Goal: Task Accomplishment & Management: Use online tool/utility

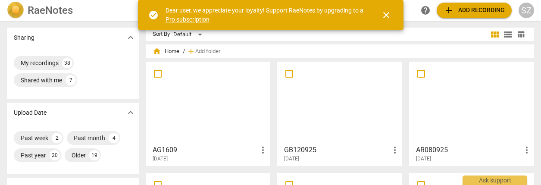
click at [210, 98] on div at bounding box center [208, 103] width 119 height 76
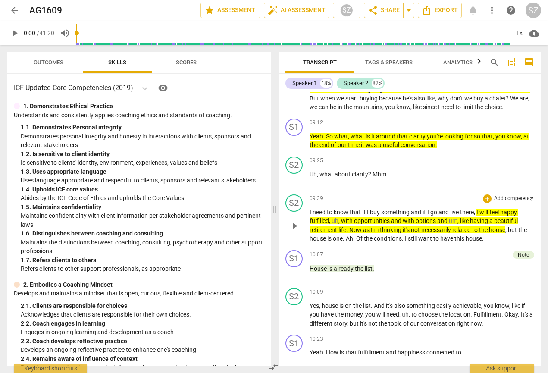
scroll to position [1120, 0]
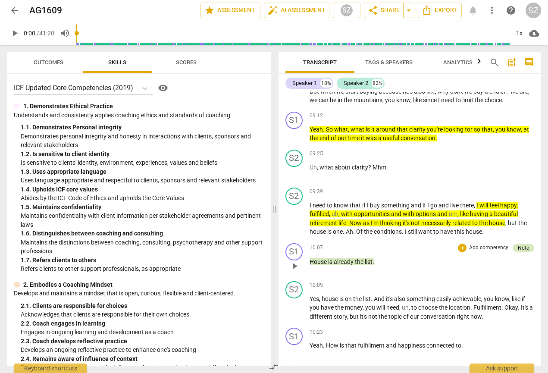
click at [524, 184] on div "Note" at bounding box center [522, 248] width 11 height 8
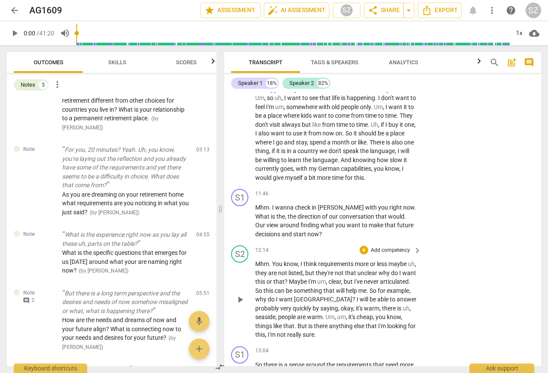
scroll to position [1808, 0]
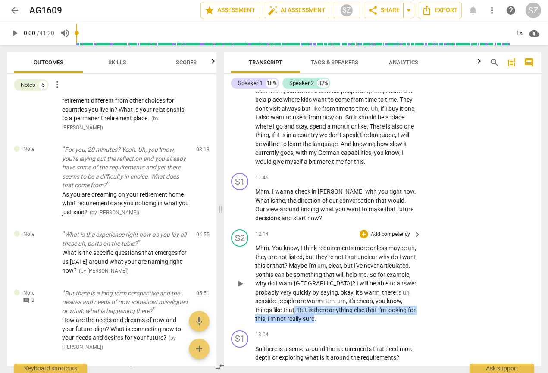
drag, startPoint x: 323, startPoint y: 292, endPoint x: 344, endPoint y: 299, distance: 22.5
click at [344, 184] on p "Mhm . You know , I think requirements more or less maybe uh , they are not list…" at bounding box center [336, 283] width 162 height 80
click at [363, 184] on icon "button" at bounding box center [363, 288] width 5 height 6
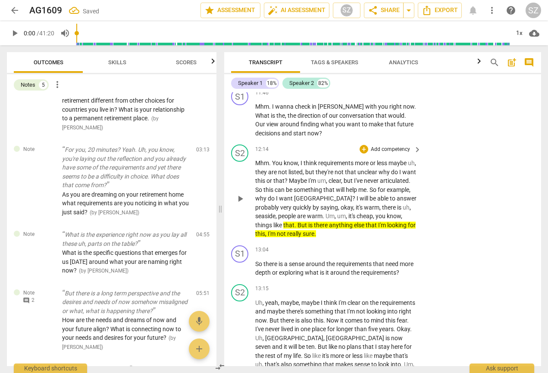
scroll to position [1894, 0]
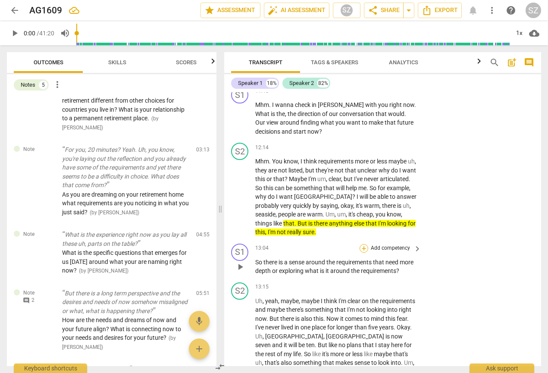
click at [364, 184] on div "+" at bounding box center [363, 248] width 9 height 9
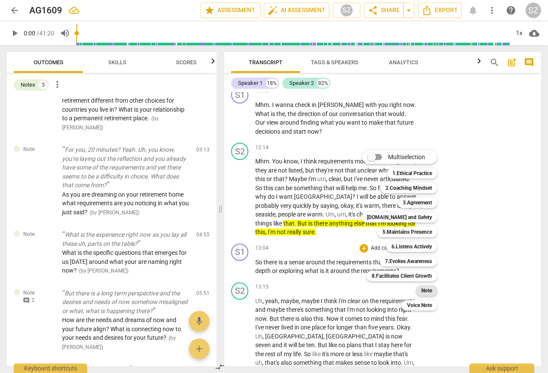
click at [423, 184] on b "Note" at bounding box center [426, 290] width 11 height 10
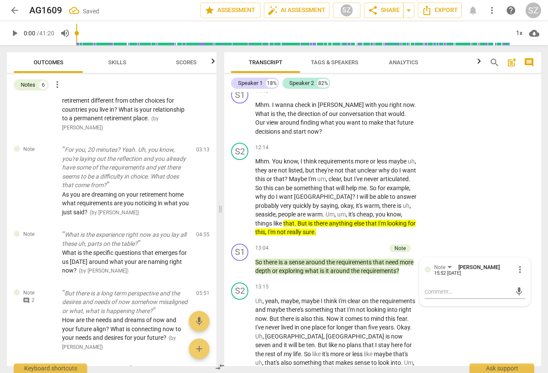
scroll to position [168, 0]
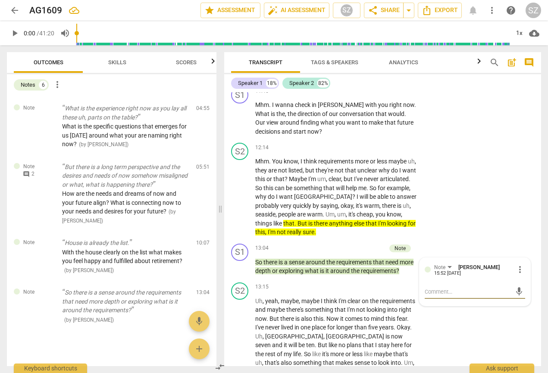
type textarea "W"
type textarea "Wh"
type textarea "Wha"
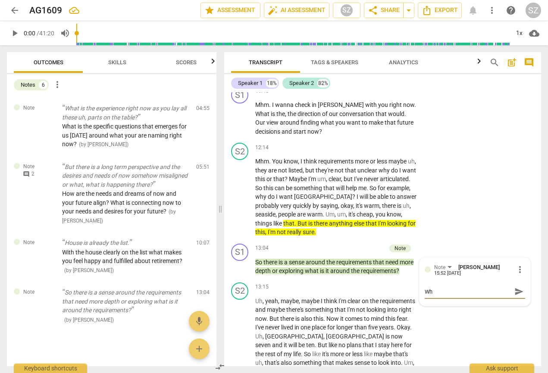
type textarea "Wha"
type textarea "What"
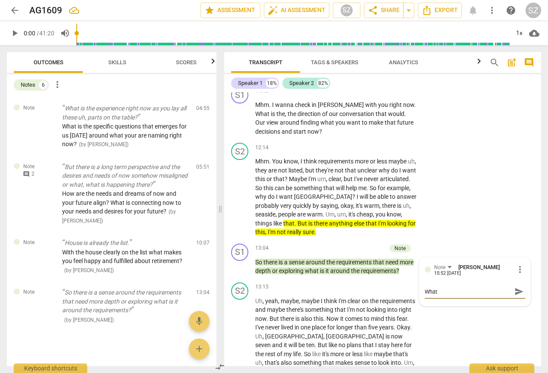
type textarea "What i"
type textarea "What is"
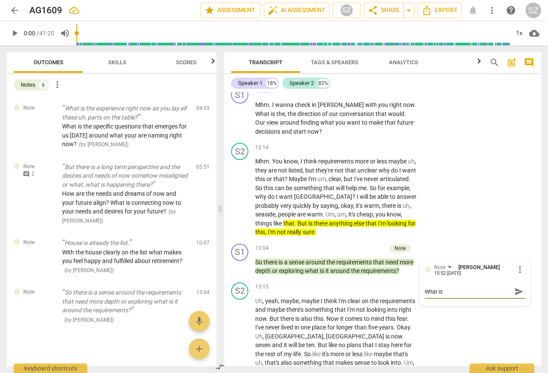
type textarea "What is"
type textarea "What is c"
type textarea "What is co"
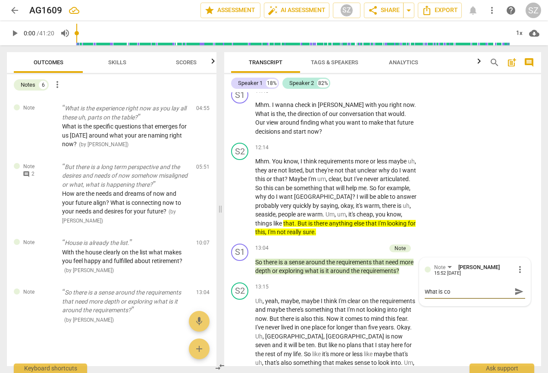
type textarea "What is c"
type textarea "What is ca"
type textarea "What is cau"
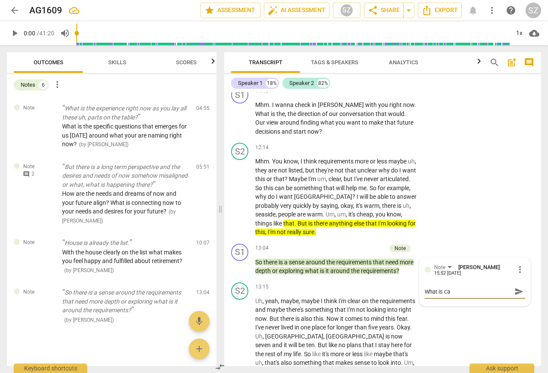
type textarea "What is cau"
type textarea "What is caus"
type textarea "What is causi"
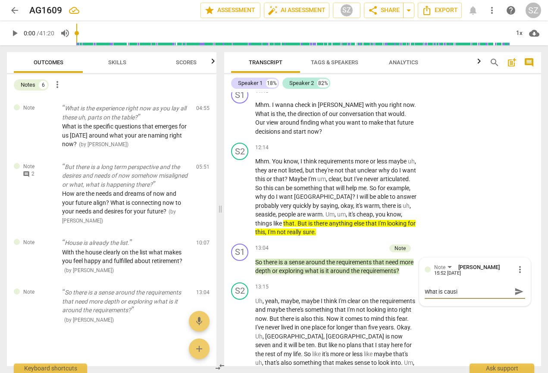
type textarea "What is causin"
type textarea "What is causing"
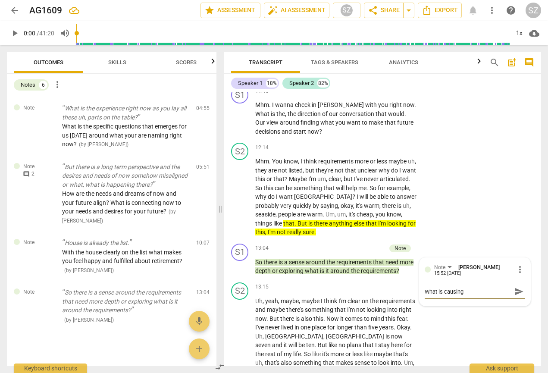
type textarea "What is causing"
type textarea "What is causing t"
type textarea "What is causing th"
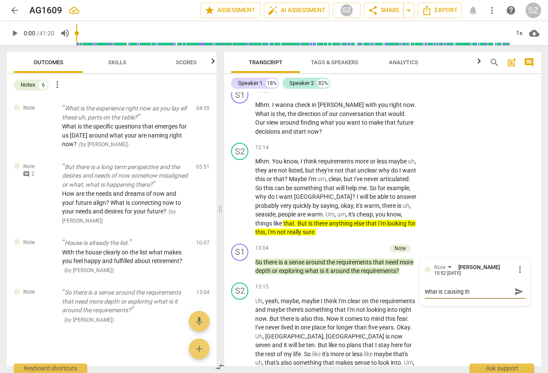
type textarea "What is causing the"
type textarea "What is causing th"
type textarea "What is causing thi"
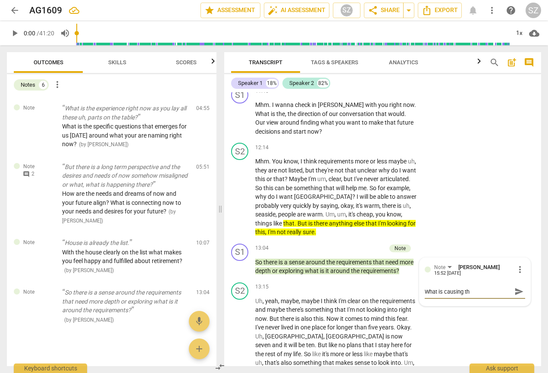
type textarea "What is causing thi"
type textarea "What is causing this"
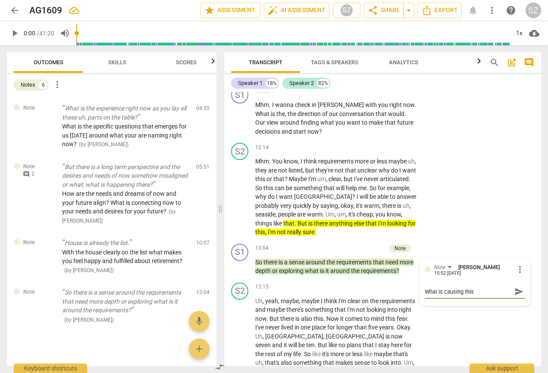
type textarea "What is causing this f"
type textarea "What is causing this fe"
type textarea "What is causing this fee"
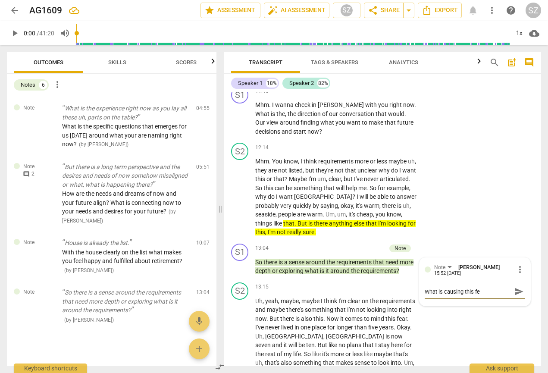
type textarea "What is causing this fee"
type textarea "What is causing this feel"
type textarea "What is causing this feeli"
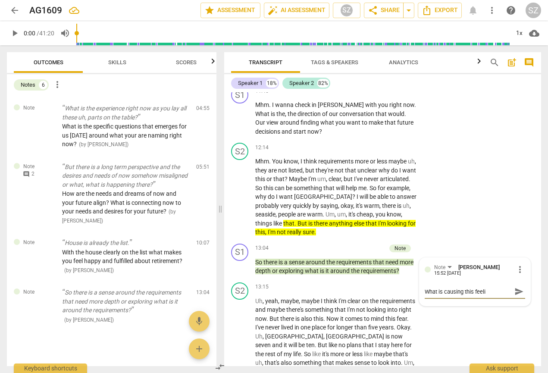
type textarea "What is causing this feelin"
type textarea "What is causing this feeling"
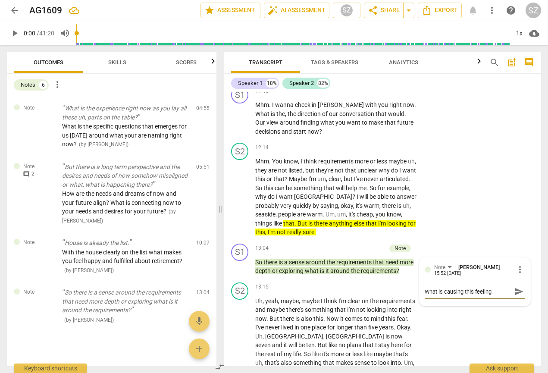
type textarea "What is causing this feeling"
type textarea "What is causing this feeling o"
type textarea "What is causing this feeling of"
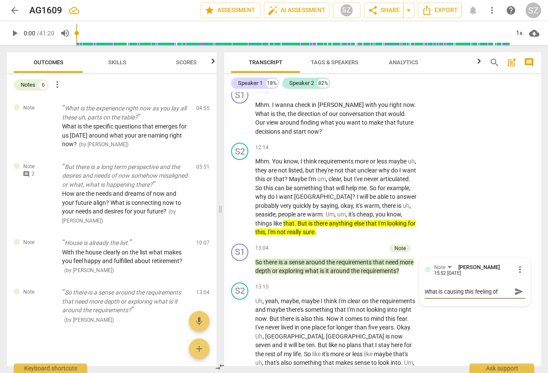
type textarea "What is causing this feeling of"
type textarea "What is causing this feeling of n"
type textarea "What is causing this feeling of no"
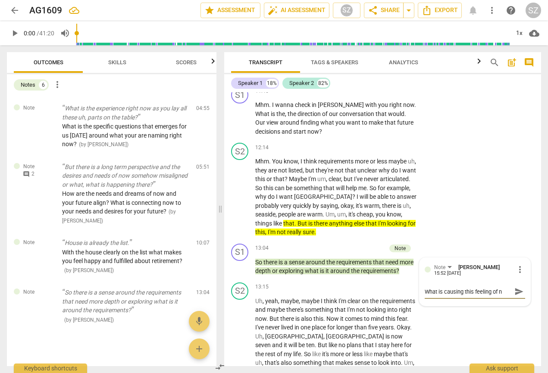
type textarea "What is causing this feeling of no"
type textarea "What is causing this feeling of not"
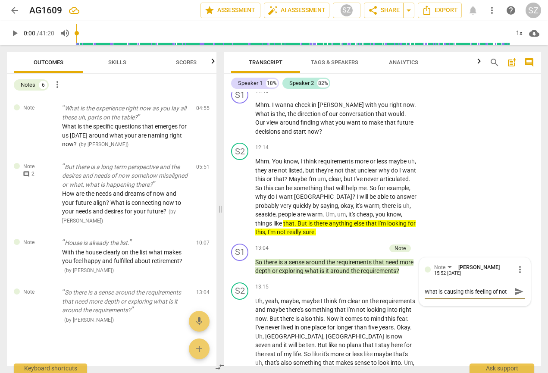
type textarea "What is causing this feeling of not r"
type textarea "What is causing this feeling of not re"
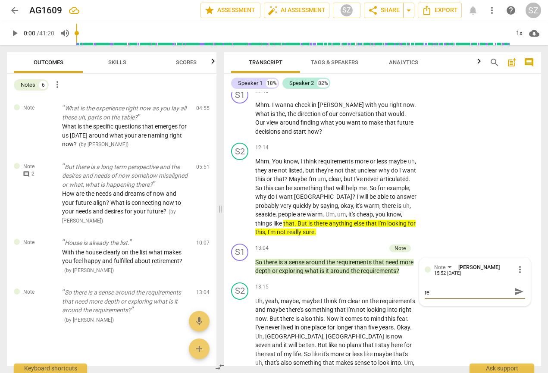
type textarea "What is causing this feeling of not rea"
type textarea "What is causing this feeling of not real"
type textarea "What is causing this feeling of not reall"
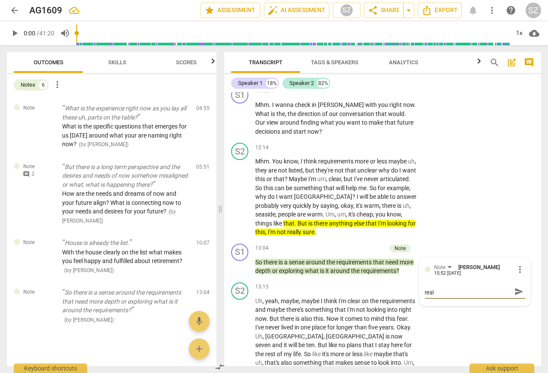
type textarea "What is causing this feeling of not reall"
type textarea "What is causing this feeling of not really"
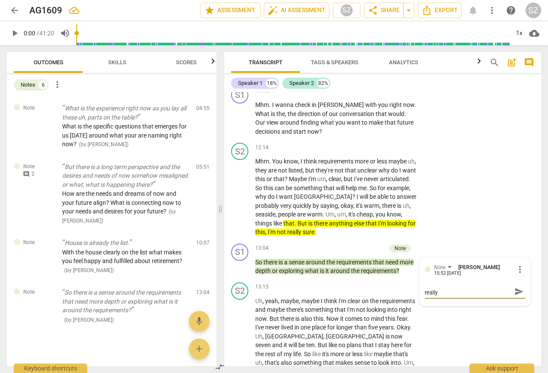
type textarea "What is causing this feeling of not really s"
type textarea "What is causing this feeling of not really sh"
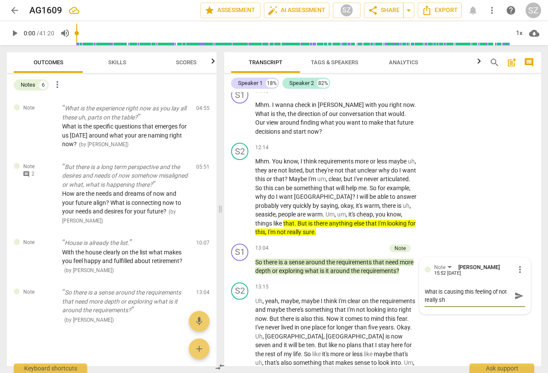
type textarea "What is causing this feeling of not really s"
type textarea "What is causing this feeling of not really su"
type textarea "What is causing this feeling of not really sur"
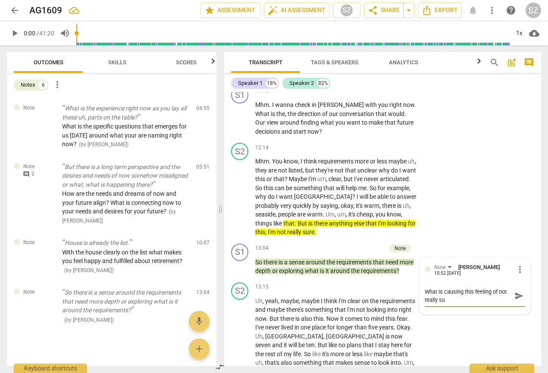
type textarea "What is causing this feeling of not really sur"
type textarea "What is causing this feeling of not really sure"
type textarea "What is causing this feeling of not really sure?"
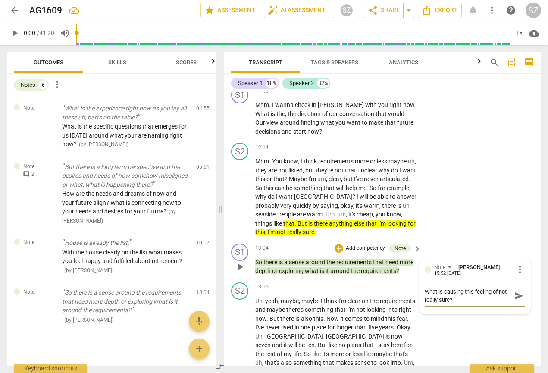
click at [514, 184] on span "send" at bounding box center [518, 295] width 9 height 9
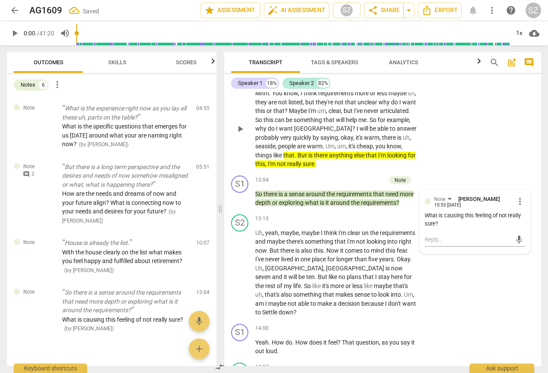
scroll to position [1963, 0]
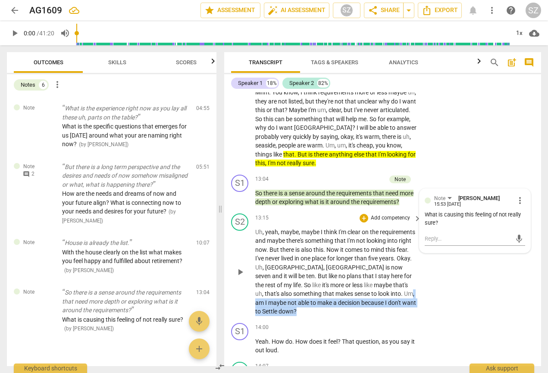
drag, startPoint x: 389, startPoint y: 274, endPoint x: 417, endPoint y: 288, distance: 31.0
click at [417, 184] on div "Uh , yeah , maybe , maybe I think I'm clear on the requirements and maybe there…" at bounding box center [338, 271] width 167 height 88
click at [306, 184] on icon "button" at bounding box center [309, 279] width 9 height 10
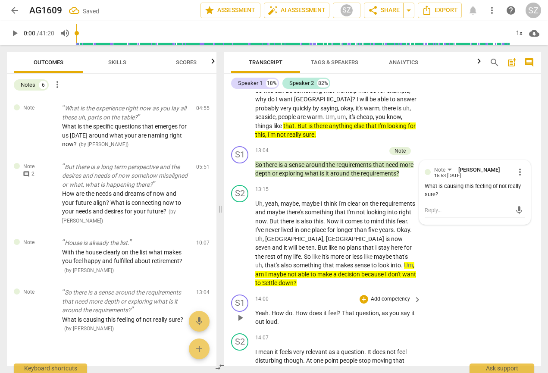
scroll to position [1994, 0]
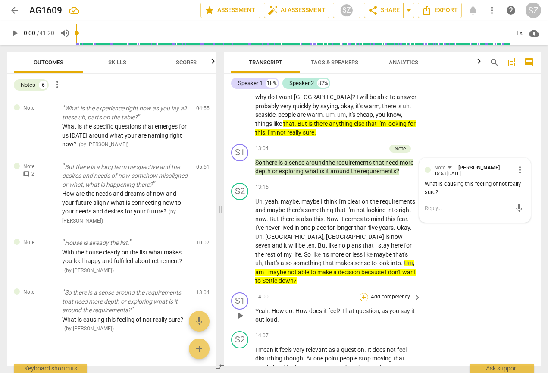
click at [363, 184] on div "+" at bounding box center [363, 296] width 9 height 9
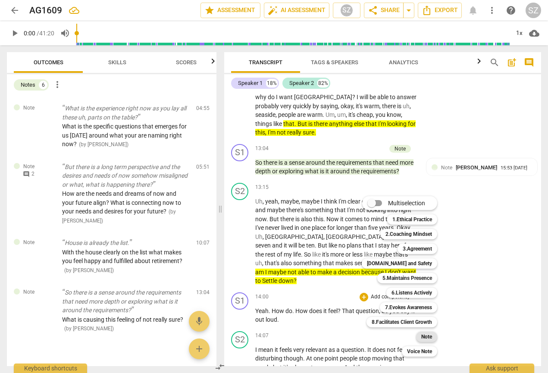
click at [426, 184] on b "Note" at bounding box center [426, 336] width 11 height 10
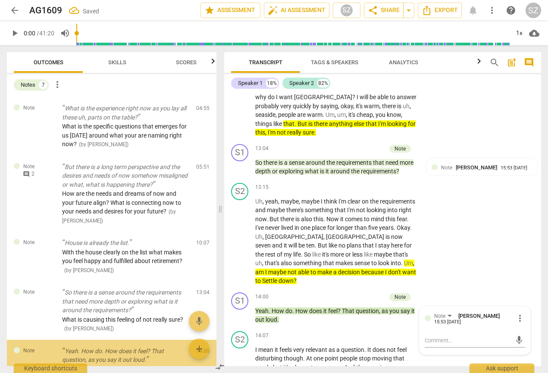
scroll to position [217, 0]
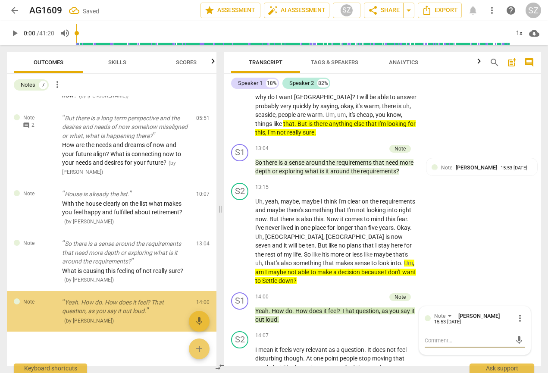
type textarea "W"
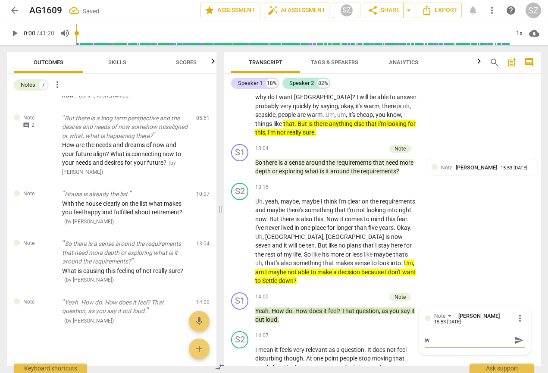
type textarea "Wh"
type textarea "Wha"
type textarea "What"
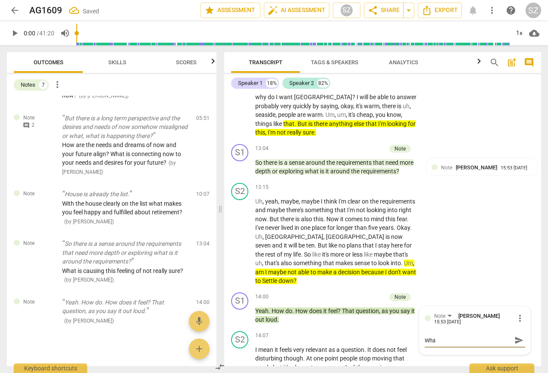
type textarea "What"
type textarea "What i"
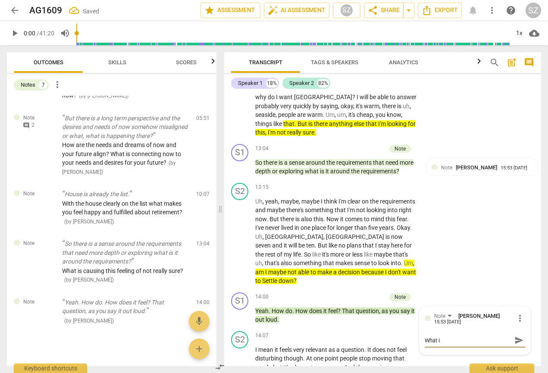
type textarea "What is"
type textarea "What is s"
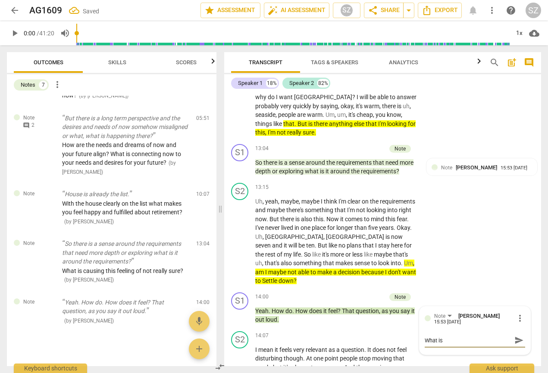
type textarea "What is s"
type textarea "What is sh"
type textarea "What is sho"
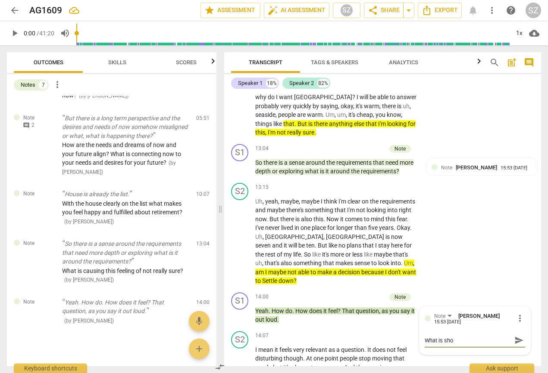
type textarea "What is show"
type textarea "What is showi"
type textarea "What is showin"
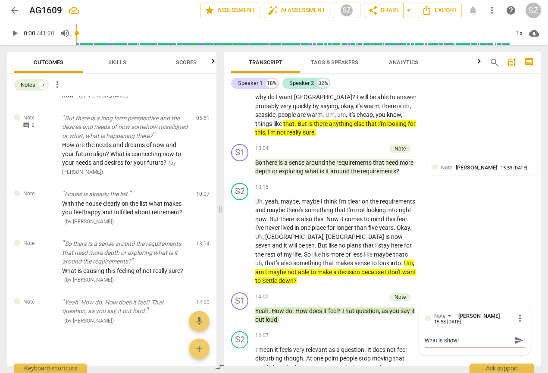
type textarea "What is showin"
type textarea "What is showing"
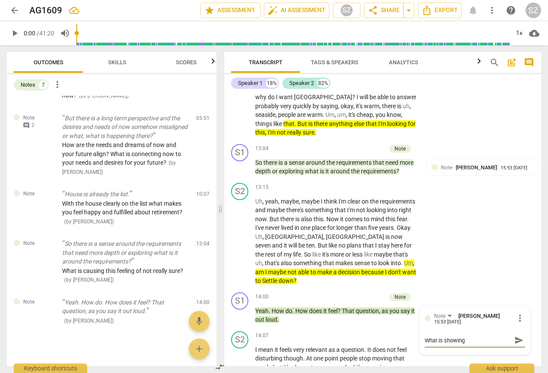
type textarea "What is showing u"
type textarea "What is showing up"
type textarea "What is showing up/"
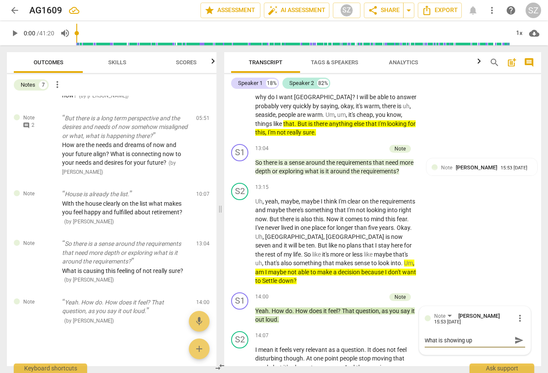
type textarea "What is showing up/"
type textarea "What is showing up/ e"
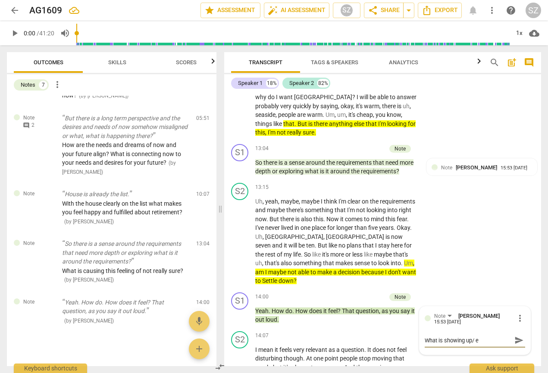
type textarea "What is showing up/ em"
type textarea "What is showing up/ eme"
type textarea "What is showing up/ emer"
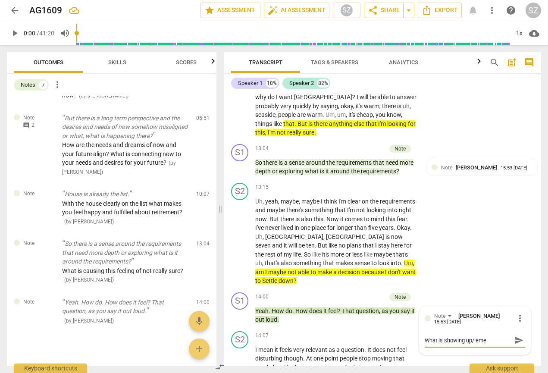
type textarea "What is showing up/ emer"
type textarea "What is showing up/ emerg"
type textarea "What is showing up/ emergi"
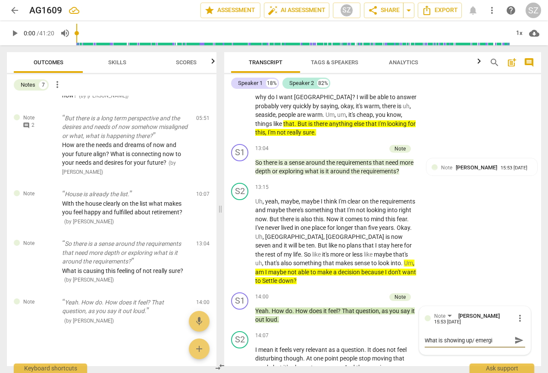
type textarea "What is showing up/ emergin"
type textarea "What is showing up/ emerging"
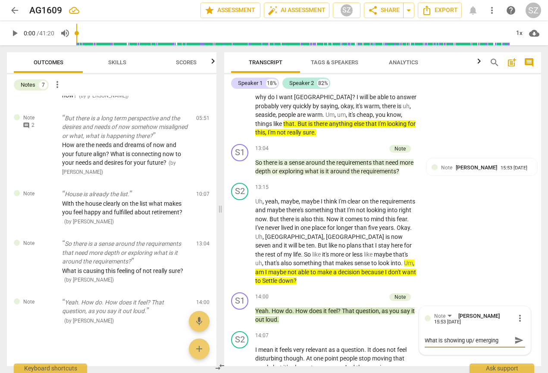
type textarea "What is showing up/ emerging"
type textarea "What is showing up/ emerging f"
type textarea "What is showing up/ emerging fo"
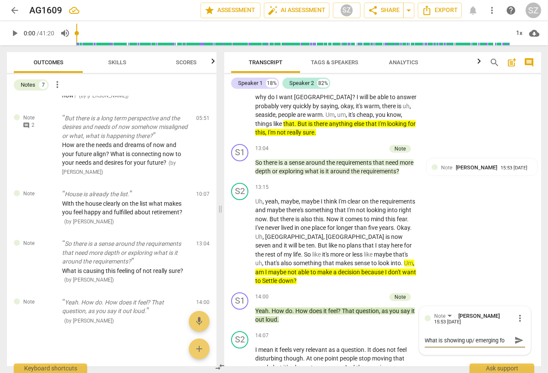
type textarea "What is showing up/ emerging for"
type textarea "What is showing up/ emerging for y"
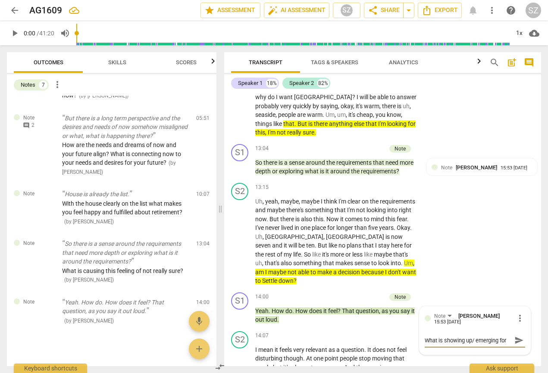
type textarea "What is showing up/ emerging for y"
type textarea "What is showing up/ emerging for yo"
type textarea "What is showing up/ emerging for you"
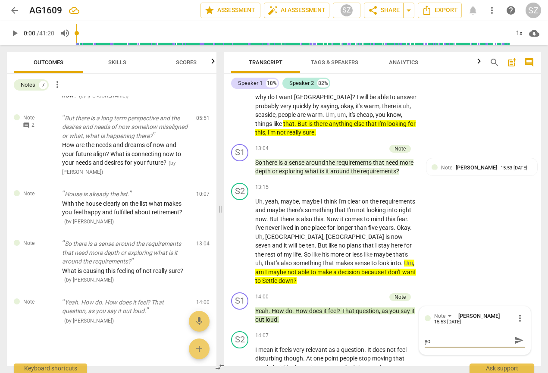
type textarea "What is showing up/ emerging for you"
type textarea "What is showing up/ emerging for you w"
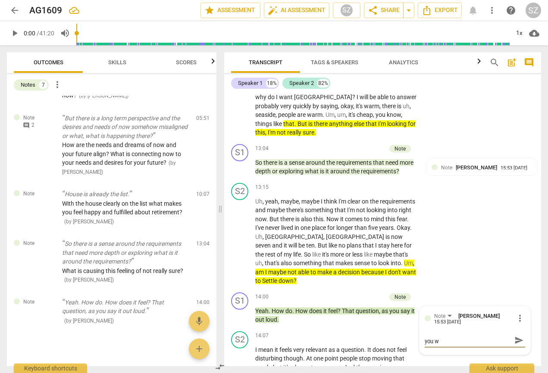
type textarea "What is showing up/ emerging for you wh"
type textarea "What is showing up/ emerging for you whe"
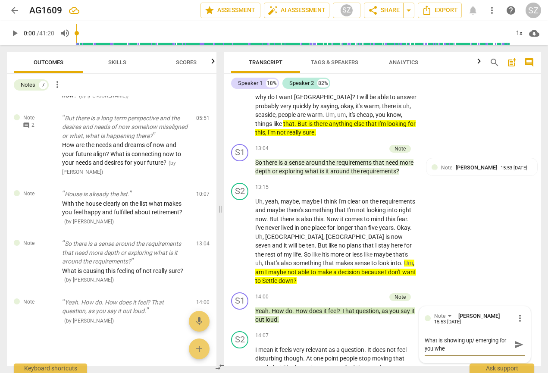
type textarea "What is showing up/ emerging for you when"
type textarea "What is showing up/ emerging for you when y"
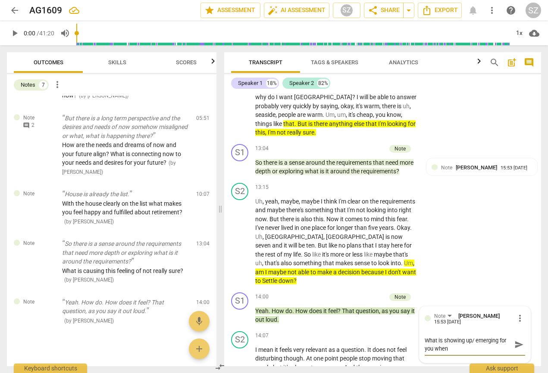
type textarea "What is showing up/ emerging for you when y"
type textarea "What is showing up/ emerging for you when"
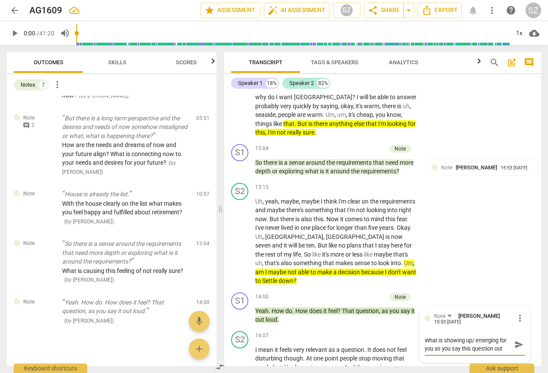
scroll to position [7, 0]
click at [517, 184] on span "send" at bounding box center [518, 343] width 9 height 9
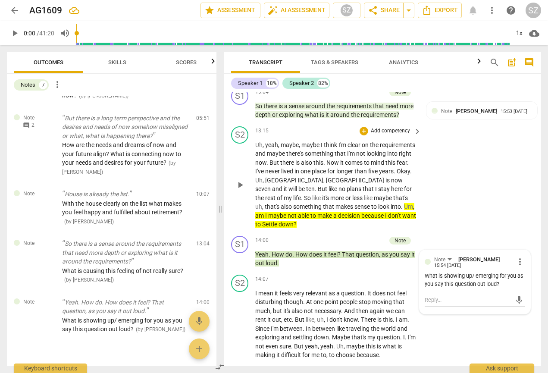
scroll to position [2058, 0]
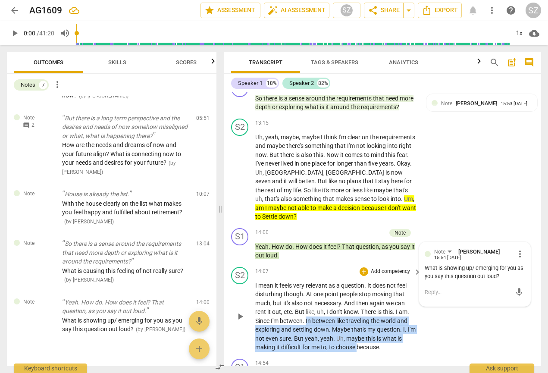
drag, startPoint x: 306, startPoint y: 299, endPoint x: 359, endPoint y: 325, distance: 59.0
click at [359, 184] on p "I mean it feels very relevant as a question . It does not feel disturbing thoug…" at bounding box center [336, 316] width 162 height 71
click at [375, 184] on icon "button" at bounding box center [377, 313] width 9 height 10
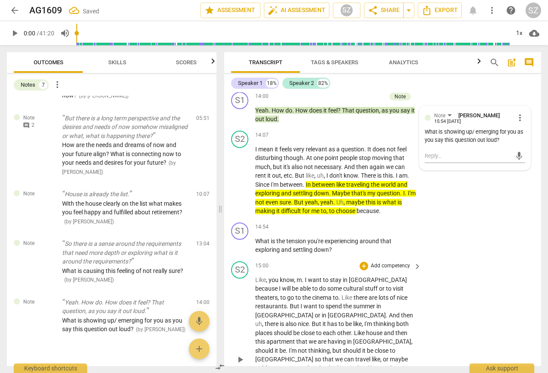
scroll to position [2213, 0]
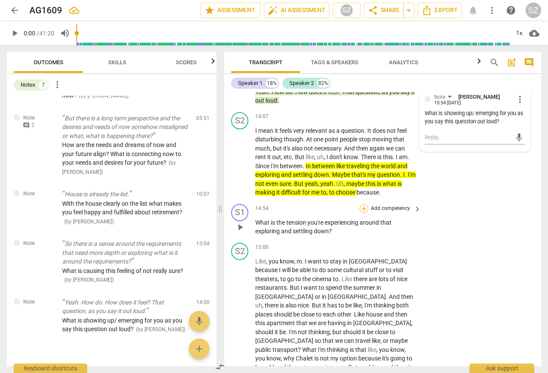
click at [364, 184] on div "+" at bounding box center [363, 208] width 9 height 9
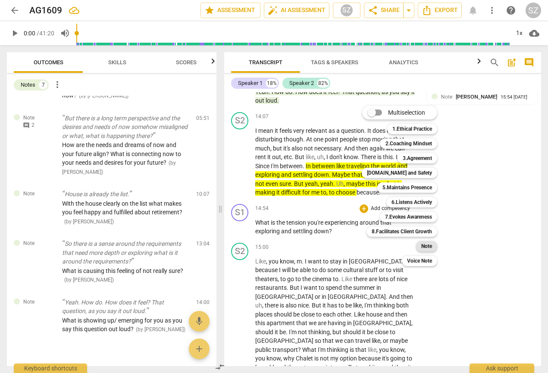
click at [428, 184] on b "Note" at bounding box center [426, 246] width 11 height 10
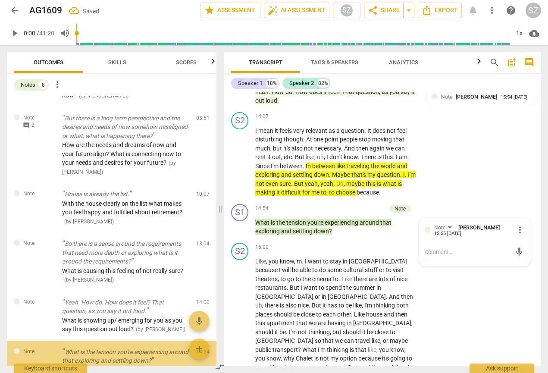
scroll to position [266, 0]
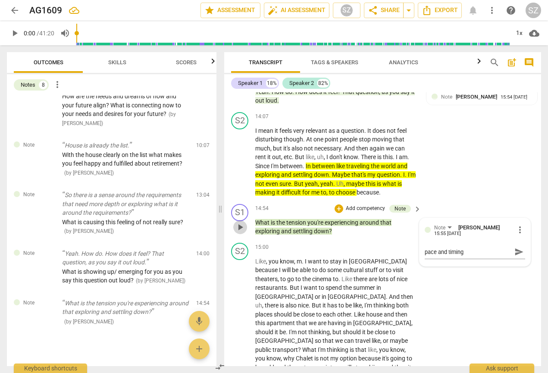
click at [238, 184] on span "play_arrow" at bounding box center [240, 227] width 10 height 10
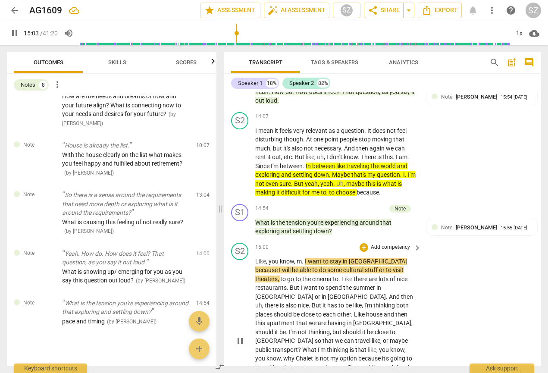
click at [240, 184] on span "pause" at bounding box center [240, 341] width 10 height 10
click at [240, 156] on span "play_arrow" at bounding box center [240, 161] width 10 height 10
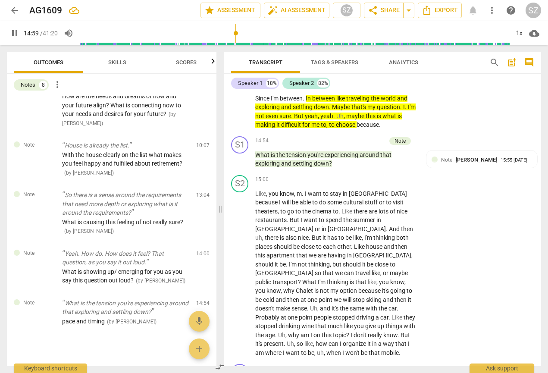
scroll to position [2281, 0]
click at [241, 154] on span "pause" at bounding box center [240, 159] width 10 height 10
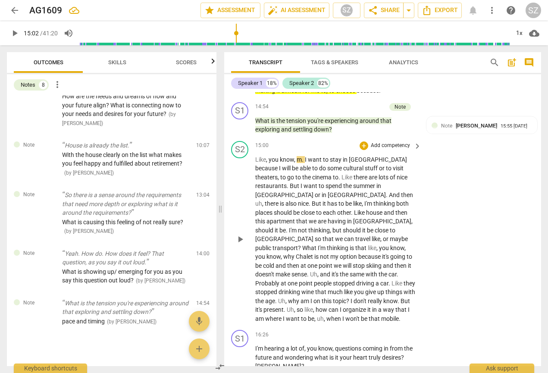
scroll to position [2315, 0]
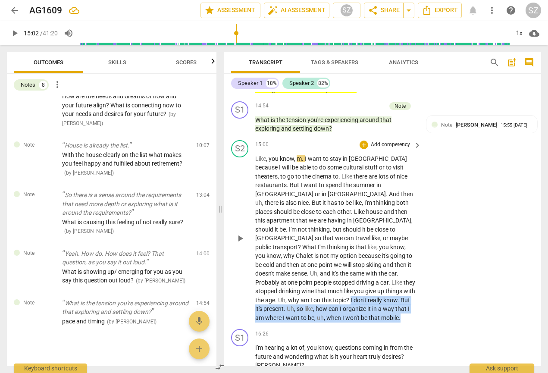
drag, startPoint x: 284, startPoint y: 266, endPoint x: 340, endPoint y: 287, distance: 59.8
click at [340, 184] on div "S2 play_arrow pause 15:00 + Add competency keyboard_arrow_right Like , you know…" at bounding box center [382, 231] width 317 height 189
click at [357, 184] on icon "button" at bounding box center [358, 269] width 5 height 6
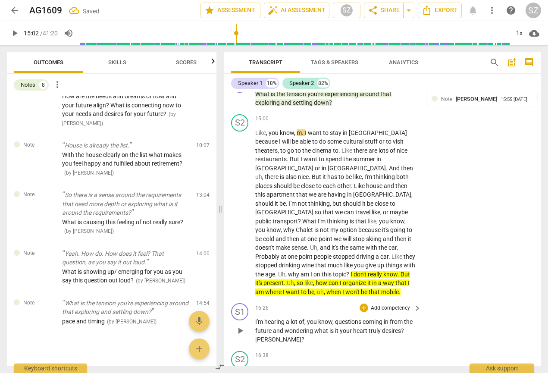
scroll to position [2351, 0]
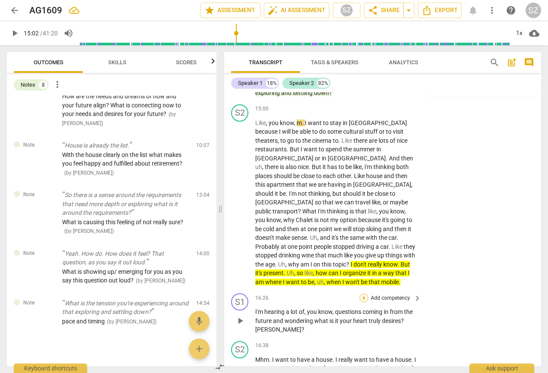
click at [361, 184] on div "+" at bounding box center [363, 297] width 9 height 9
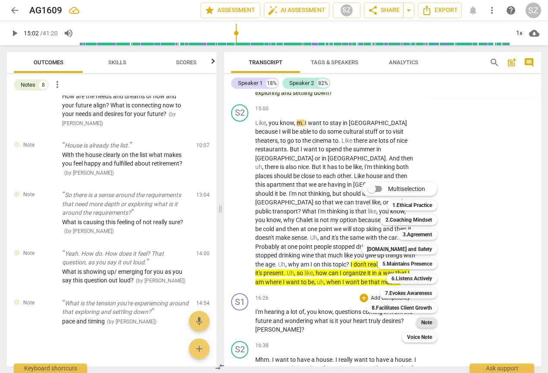
click at [427, 184] on b "Note" at bounding box center [426, 322] width 11 height 10
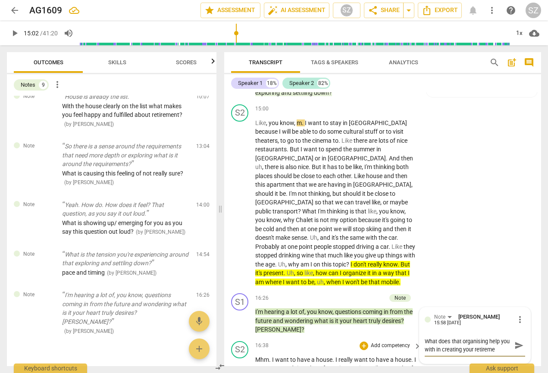
scroll to position [7, 0]
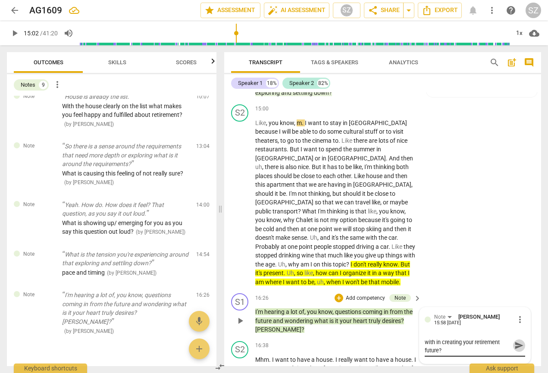
click at [517, 184] on span "send" at bounding box center [518, 344] width 9 height 9
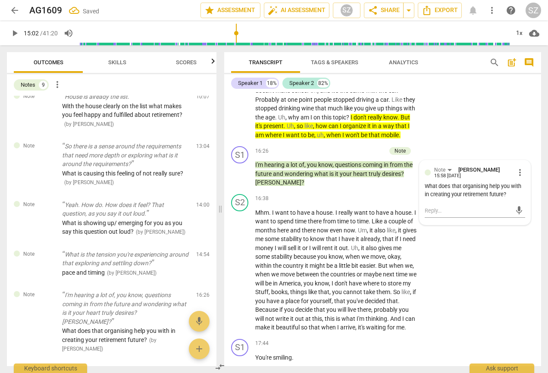
scroll to position [2507, 0]
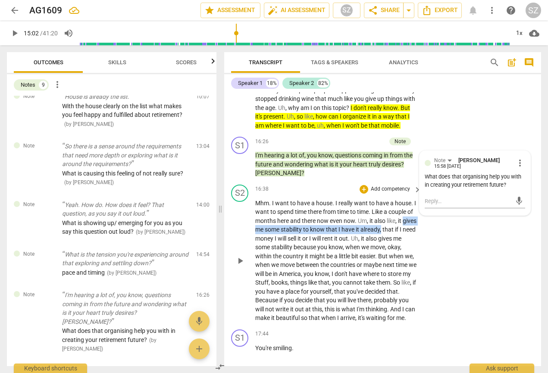
drag, startPoint x: 256, startPoint y: 194, endPoint x: 397, endPoint y: 193, distance: 141.3
click at [397, 184] on p "Mhm . I want to have a house . I really want to have a house . I want to spend …" at bounding box center [336, 261] width 162 height 124
click at [417, 181] on icon "button" at bounding box center [417, 180] width 5 height 6
drag, startPoint x: 280, startPoint y: 282, endPoint x: 314, endPoint y: 289, distance: 34.7
click at [314, 184] on p "Mhm . I want to have a house . I really want to have a house . I want to spend …" at bounding box center [336, 261] width 162 height 124
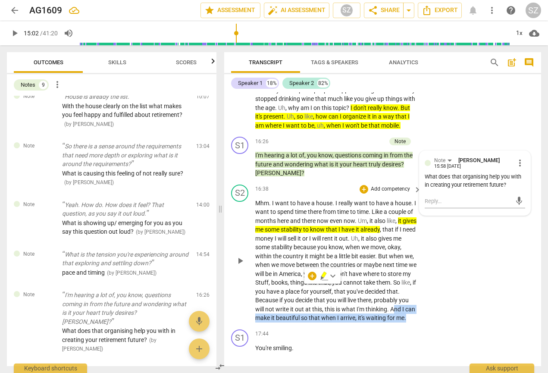
drag, startPoint x: 282, startPoint y: 276, endPoint x: 354, endPoint y: 293, distance: 73.5
click at [354, 184] on div "S2 play_arrow pause 16:38 + Add competency keyboard_arrow_right Mhm . I want to…" at bounding box center [382, 253] width 317 height 145
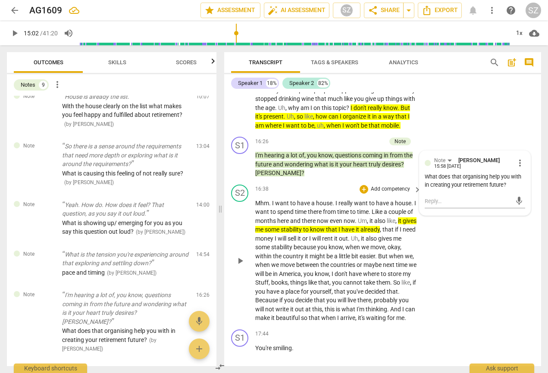
click at [390, 184] on span "And" at bounding box center [396, 308] width 12 height 7
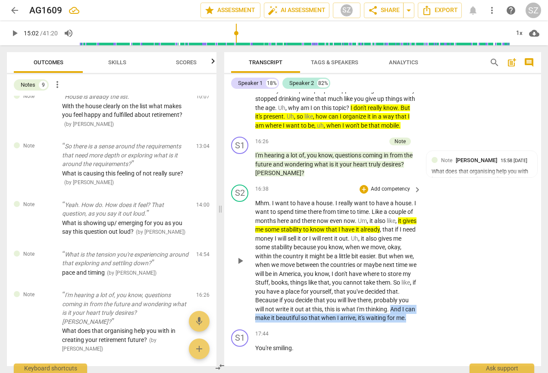
drag, startPoint x: 281, startPoint y: 279, endPoint x: 324, endPoint y: 289, distance: 44.2
click at [324, 184] on p "Mhm . I want to have a house . I really want to have a house . I want to spend …" at bounding box center [336, 261] width 162 height 124
click at [324, 184] on icon "button" at bounding box center [323, 274] width 5 height 6
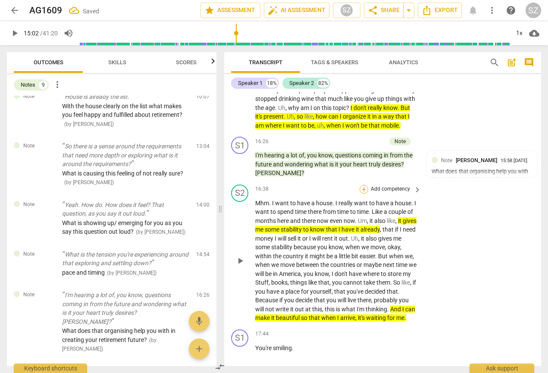
click at [361, 184] on div "+" at bounding box center [363, 189] width 9 height 9
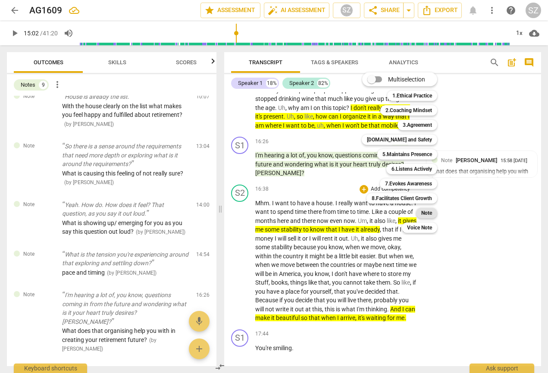
click at [423, 184] on b "Note" at bounding box center [426, 213] width 11 height 10
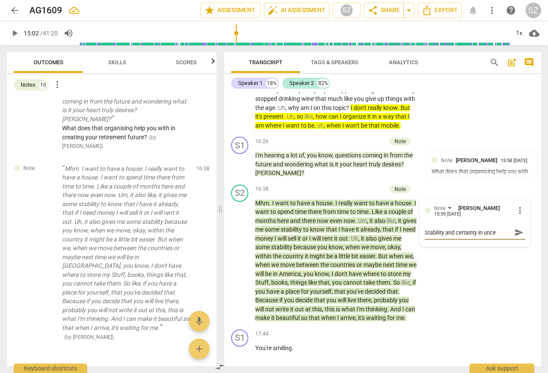
scroll to position [7, 0]
click at [514, 184] on span "send" at bounding box center [518, 231] width 9 height 9
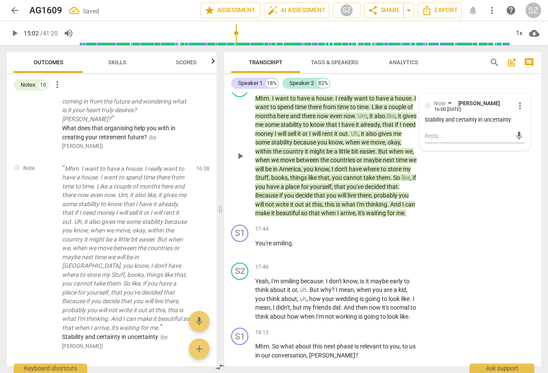
scroll to position [2636, 0]
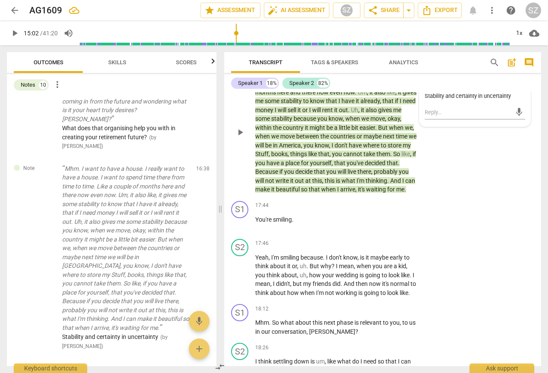
click at [318, 154] on p "Mhm . I want to have a house . I really want to have a house . I want to spend …" at bounding box center [336, 132] width 162 height 124
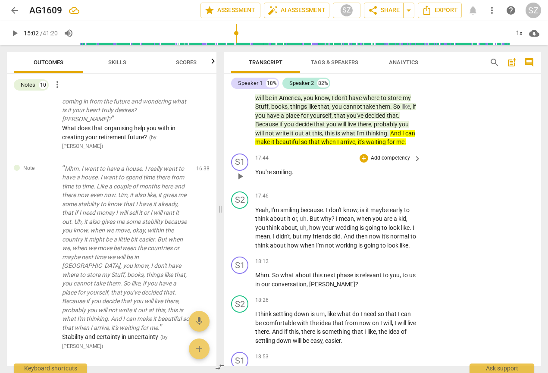
scroll to position [2699, 0]
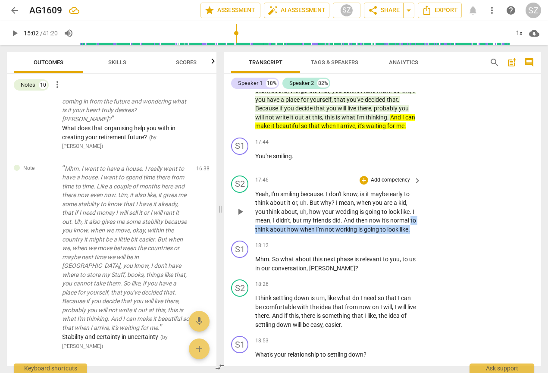
drag, startPoint x: 256, startPoint y: 199, endPoint x: 284, endPoint y: 202, distance: 28.7
click at [284, 184] on p "Yeah , I'm smiling because . I don't know , is it maybe early to think about it…" at bounding box center [336, 212] width 162 height 44
click at [285, 184] on icon "button" at bounding box center [285, 193] width 5 height 6
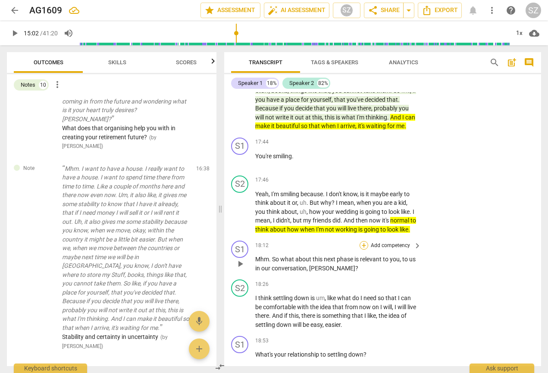
click at [362, 184] on div "+" at bounding box center [363, 245] width 9 height 9
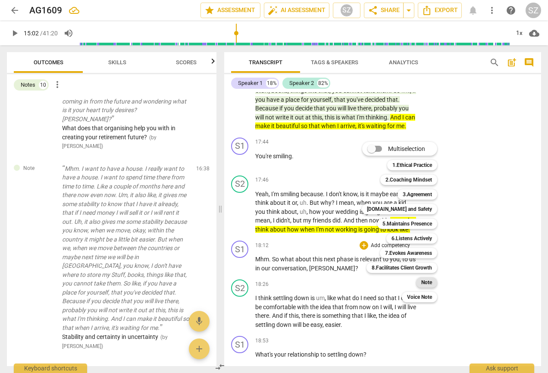
click at [430, 184] on b "Note" at bounding box center [426, 282] width 11 height 10
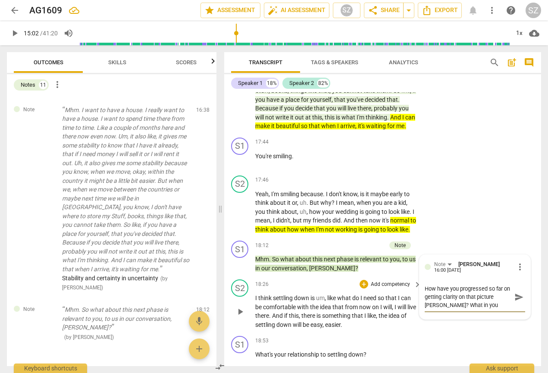
scroll to position [7, 0]
click at [515, 184] on span "send" at bounding box center [518, 296] width 9 height 9
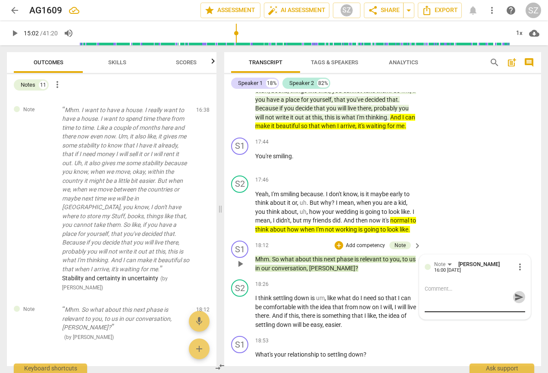
scroll to position [0, 0]
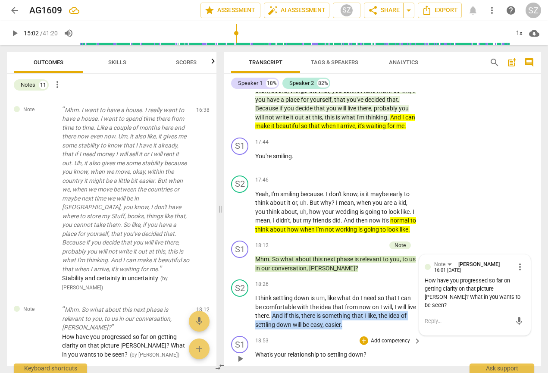
drag, startPoint x: 281, startPoint y: 290, endPoint x: 349, endPoint y: 309, distance: 70.7
click at [349, 184] on div "S1 play_arrow pause 00:00 + Add competency keyboard_arrow_right Thank you . And…" at bounding box center [382, 229] width 317 height 274
click at [370, 184] on icon "button" at bounding box center [370, 287] width 5 height 6
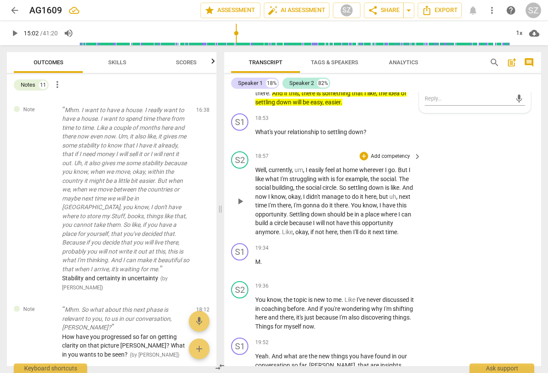
scroll to position [2923, 0]
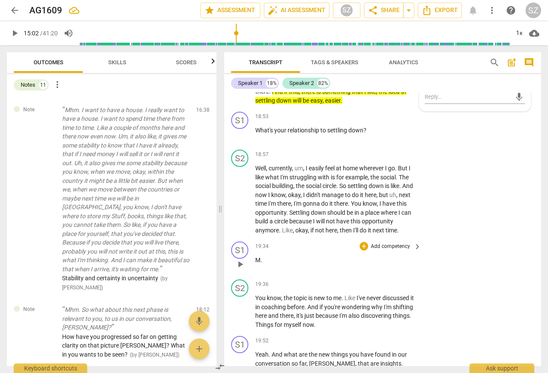
click at [240, 184] on span "play_arrow" at bounding box center [240, 264] width 10 height 10
click at [240, 184] on span "pause" at bounding box center [240, 264] width 10 height 10
click at [241, 184] on span "play_arrow" at bounding box center [240, 199] width 10 height 10
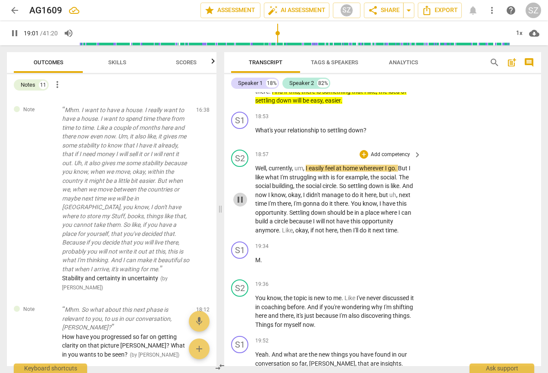
click at [244, 184] on span "pause" at bounding box center [240, 199] width 10 height 10
click at [243, 184] on span "play_arrow" at bounding box center [240, 264] width 10 height 10
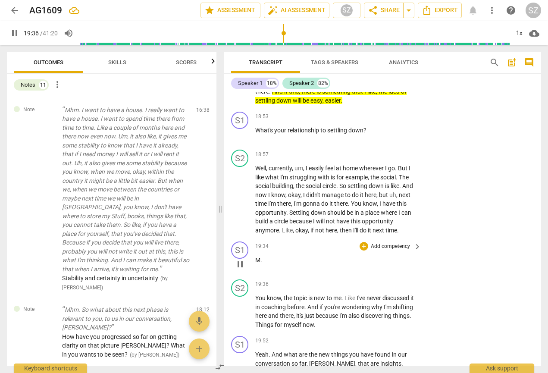
click at [241, 184] on span "pause" at bounding box center [240, 264] width 10 height 10
click at [364, 184] on div "+" at bounding box center [363, 340] width 9 height 9
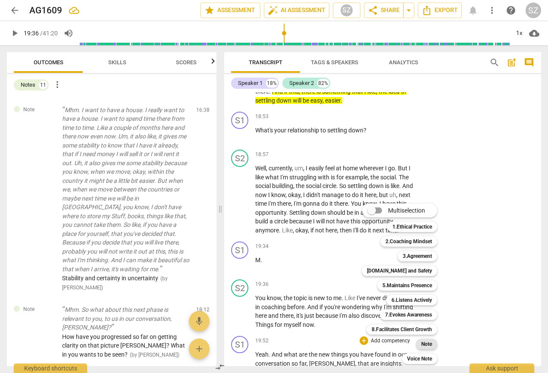
click at [423, 184] on b "Note" at bounding box center [426, 344] width 11 height 10
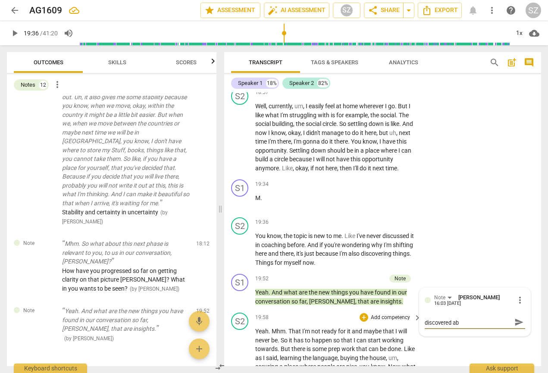
scroll to position [0, 0]
click at [516, 184] on span "send" at bounding box center [518, 325] width 9 height 9
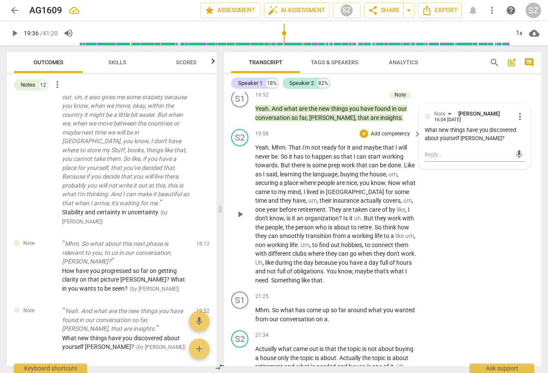
scroll to position [3182, 0]
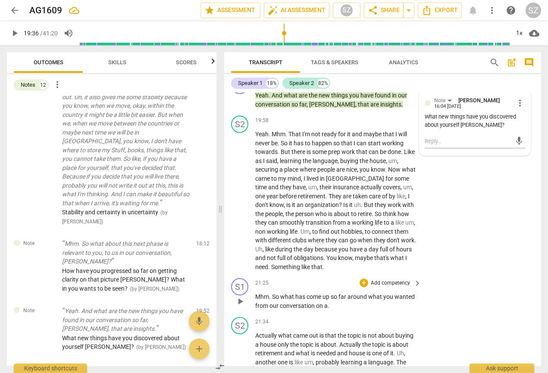
click at [366, 184] on div "+ Add competency" at bounding box center [384, 282] width 51 height 9
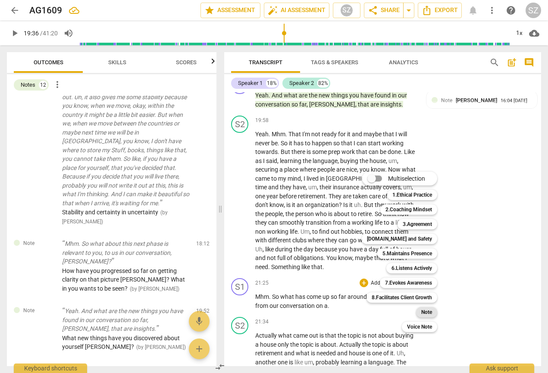
click at [420, 184] on div "Note" at bounding box center [426, 312] width 21 height 10
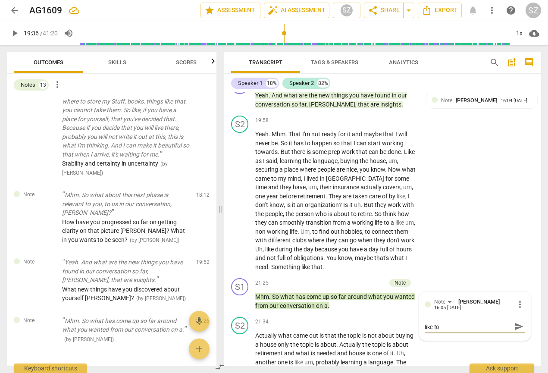
scroll to position [0, 0]
click at [514, 184] on span "send" at bounding box center [518, 329] width 9 height 9
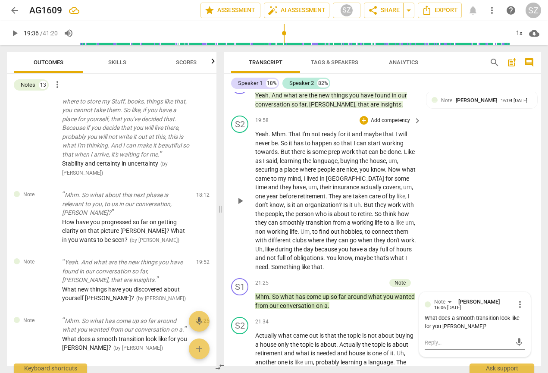
click at [492, 184] on div "S2 play_arrow pause 19:58 + Add competency keyboard_arrow_right Yeah . Mhm . Th…" at bounding box center [382, 193] width 317 height 162
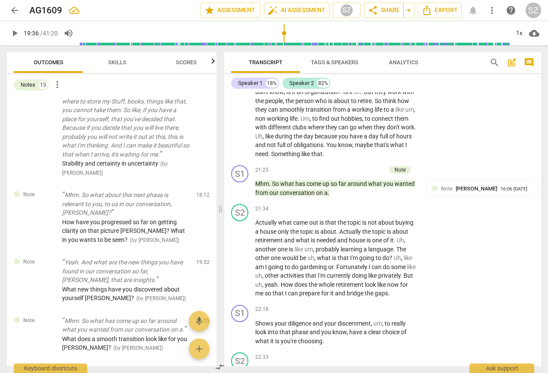
scroll to position [3298, 0]
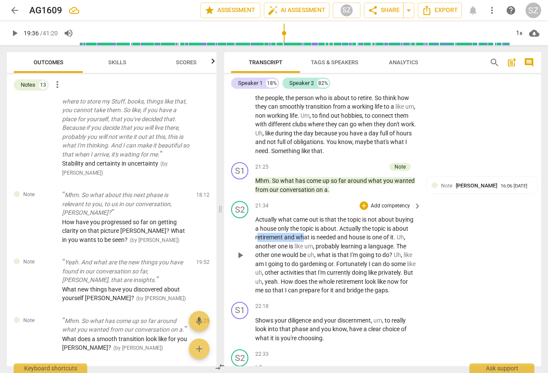
drag, startPoint x: 256, startPoint y: 205, endPoint x: 302, endPoint y: 206, distance: 46.1
click at [302, 184] on p "Actually what came out is that the topic is not about buying a house only the t…" at bounding box center [336, 255] width 162 height 80
click at [353, 184] on p "Actually what came out is that the topic is not about buying a house only the t…" at bounding box center [336, 255] width 162 height 80
drag, startPoint x: 341, startPoint y: 196, endPoint x: 392, endPoint y: 206, distance: 52.7
click at [392, 184] on p "Actually what came out is that the topic is not about buying a house only the t…" at bounding box center [336, 255] width 162 height 80
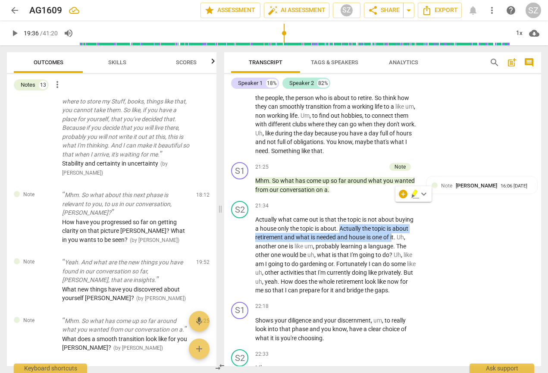
click at [413, 184] on icon "button" at bounding box center [414, 193] width 5 height 6
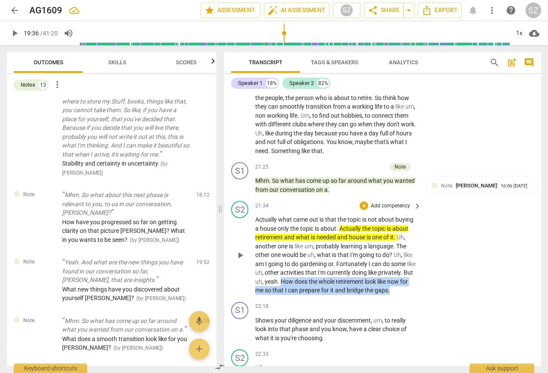
drag, startPoint x: 291, startPoint y: 247, endPoint x: 362, endPoint y: 264, distance: 73.5
click at [362, 184] on div "S2 play_arrow pause 21:34 + Add competency keyboard_arrow_right Actually what c…" at bounding box center [382, 247] width 317 height 101
click at [419, 184] on icon "button" at bounding box center [418, 244] width 5 height 6
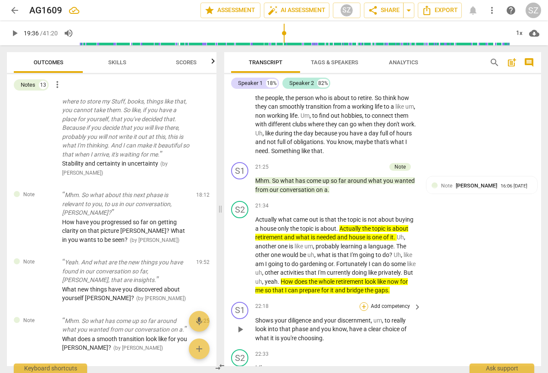
click at [364, 184] on div "+" at bounding box center [363, 306] width 9 height 9
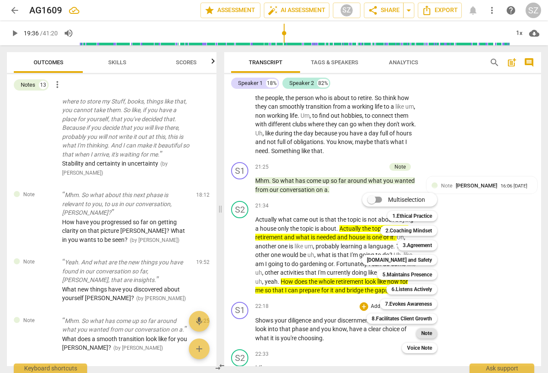
click at [423, 184] on b "Note" at bounding box center [426, 333] width 11 height 10
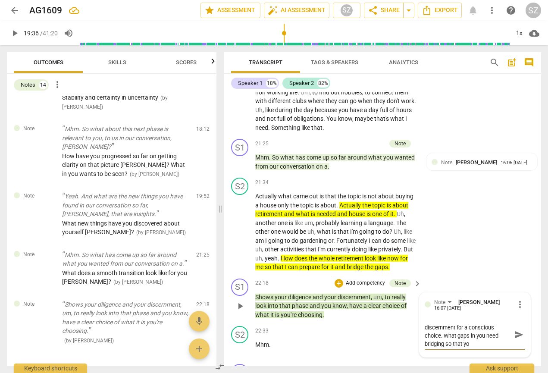
scroll to position [0, 0]
click at [514, 184] on span "send" at bounding box center [518, 338] width 9 height 9
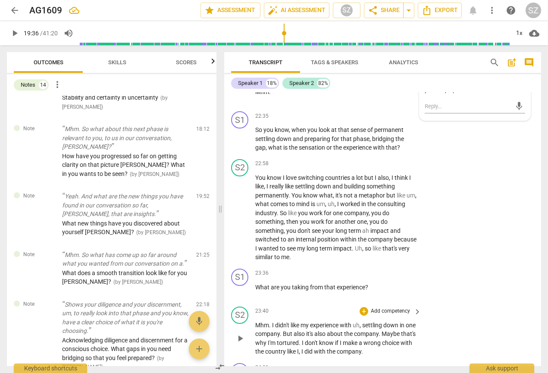
scroll to position [3573, 0]
click at [363, 184] on div "+" at bounding box center [363, 273] width 9 height 9
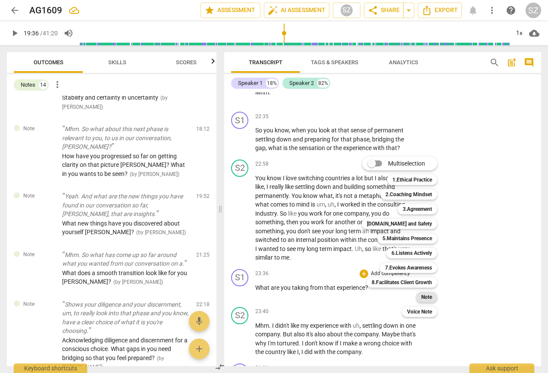
click at [421, 184] on b "Note" at bounding box center [426, 297] width 11 height 10
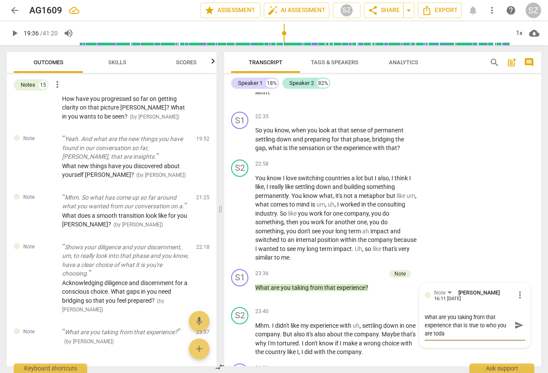
scroll to position [0, 0]
click at [515, 184] on span "send" at bounding box center [518, 324] width 9 height 9
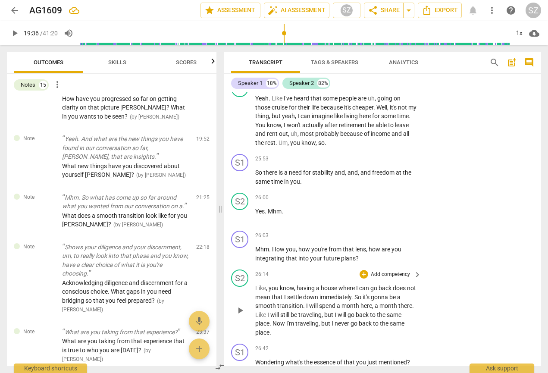
scroll to position [4204, 0]
click at [364, 154] on div "+" at bounding box center [363, 158] width 9 height 9
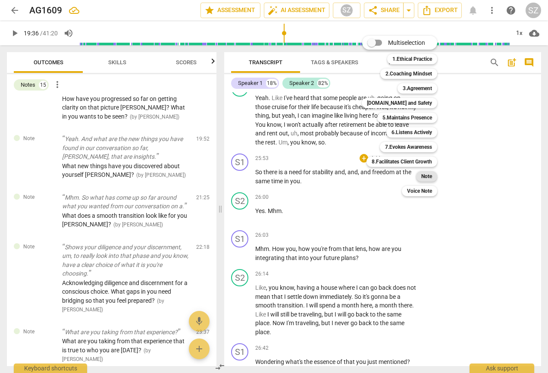
click at [429, 179] on b "Note" at bounding box center [426, 176] width 11 height 10
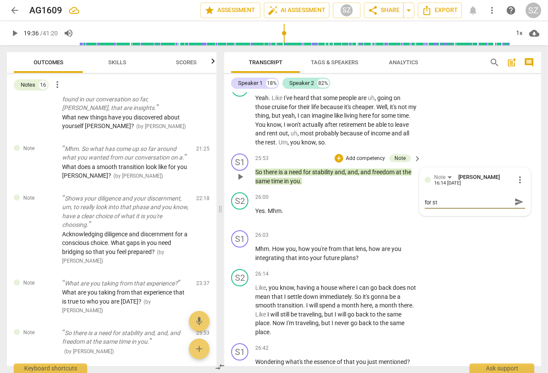
scroll to position [0, 0]
click at [514, 184] on span "send" at bounding box center [518, 205] width 9 height 9
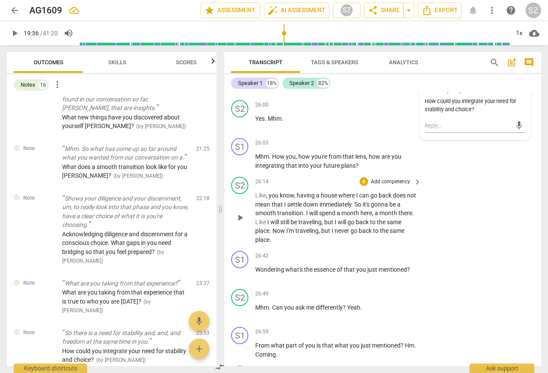
scroll to position [4305, 0]
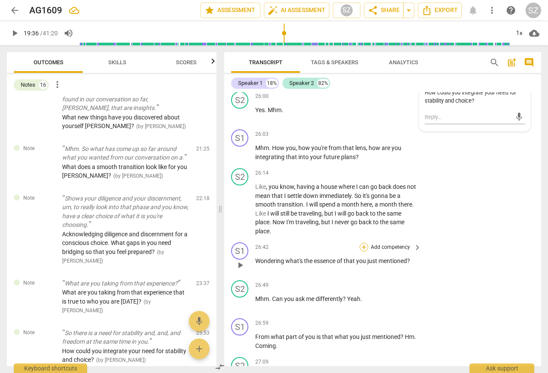
click at [365, 184] on div "+" at bounding box center [363, 247] width 9 height 9
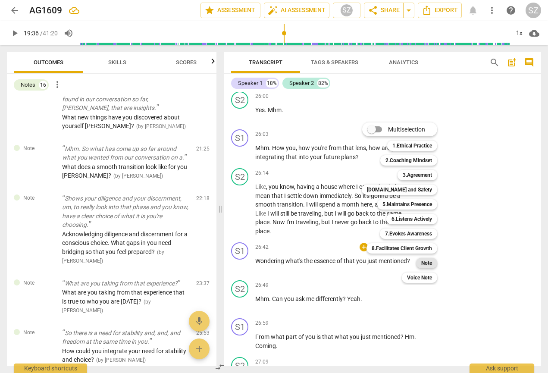
click at [421, 184] on b "Note" at bounding box center [426, 263] width 11 height 10
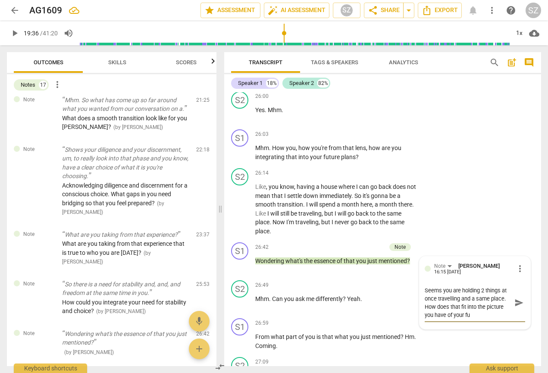
scroll to position [0, 0]
click at [515, 184] on span "send" at bounding box center [518, 302] width 9 height 9
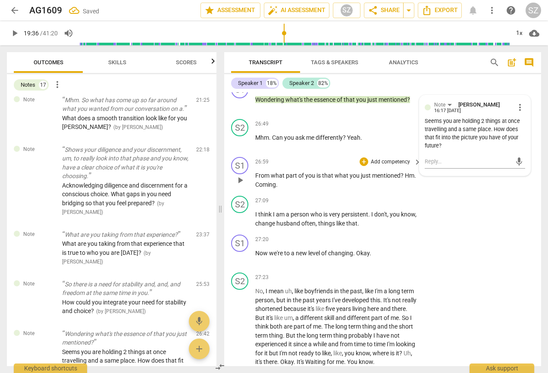
scroll to position [4471, 0]
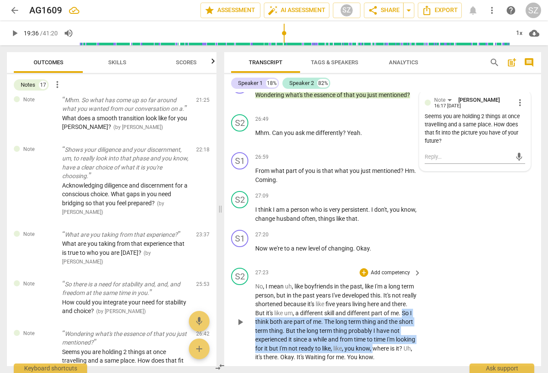
drag, startPoint x: 275, startPoint y: 275, endPoint x: 406, endPoint y: 304, distance: 133.6
click at [406, 184] on p "No , I mean uh , like boyfriends in the past , like I'm a long term person , bu…" at bounding box center [336, 322] width 162 height 80
click at [421, 184] on icon "button" at bounding box center [421, 291] width 3 height 3
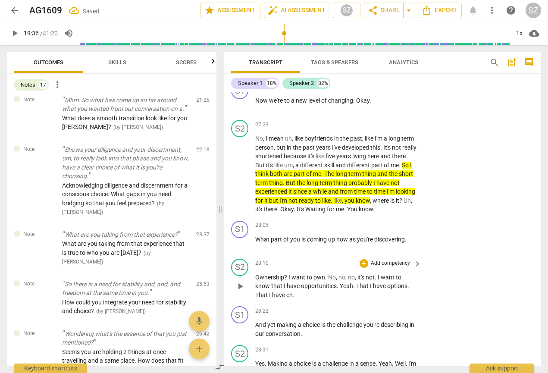
scroll to position [4625, 0]
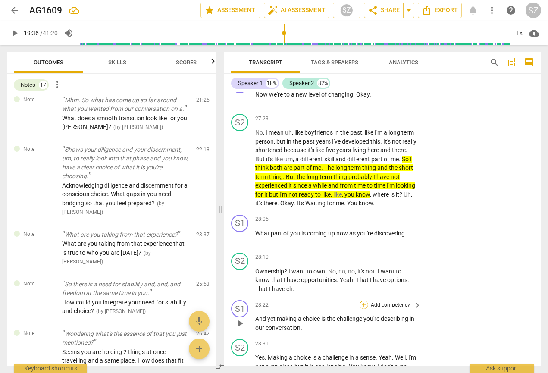
click at [365, 184] on div "+" at bounding box center [363, 304] width 9 height 9
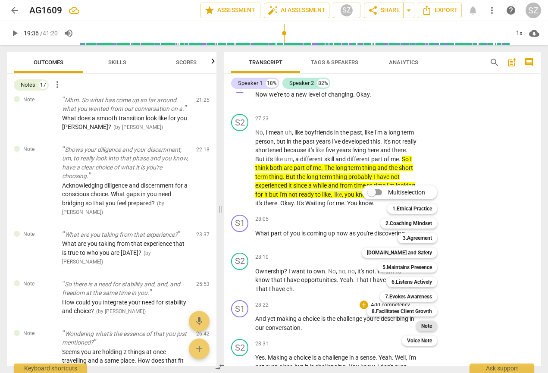
click at [425, 184] on b "Note" at bounding box center [426, 325] width 11 height 10
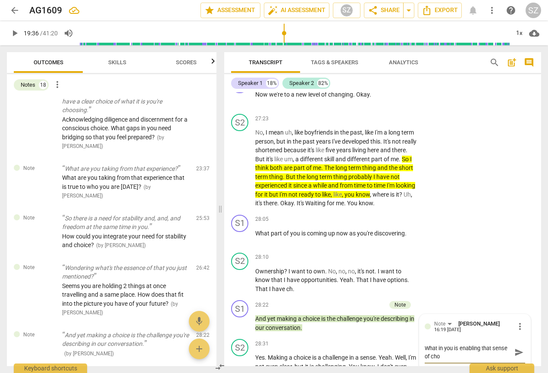
scroll to position [0, 0]
click at [514, 184] on span "send" at bounding box center [518, 351] width 9 height 9
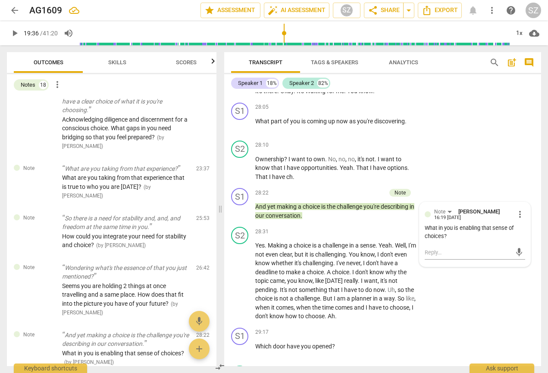
scroll to position [4738, 0]
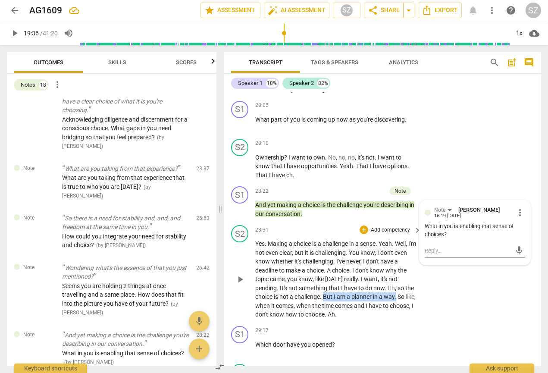
drag, startPoint x: 325, startPoint y: 256, endPoint x: 398, endPoint y: 257, distance: 73.2
click at [398, 184] on p "Yes . Making a choice is a challenge in a sense . Yeah . Well , I'm not even cl…" at bounding box center [336, 279] width 162 height 80
click at [419, 184] on icon "button" at bounding box center [418, 243] width 5 height 6
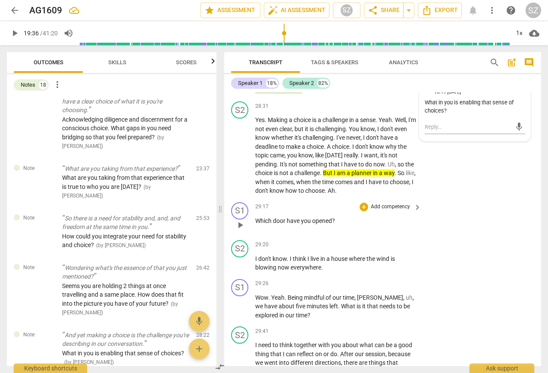
scroll to position [4874, 0]
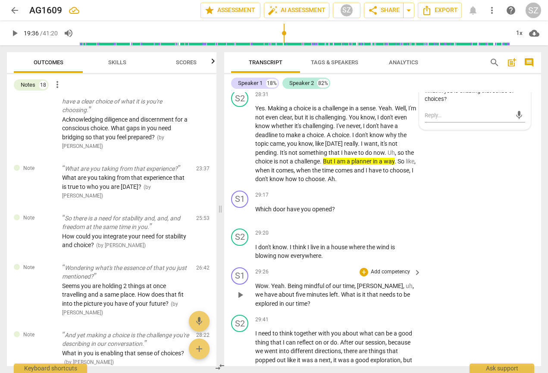
click at [240, 184] on span "play_arrow" at bounding box center [240, 294] width 10 height 10
click at [236, 184] on span "pause" at bounding box center [240, 294] width 10 height 10
click at [365, 184] on div "+" at bounding box center [363, 272] width 9 height 9
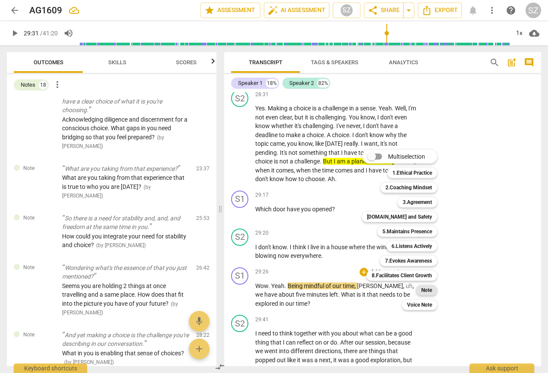
click at [423, 184] on b "Note" at bounding box center [426, 290] width 11 height 10
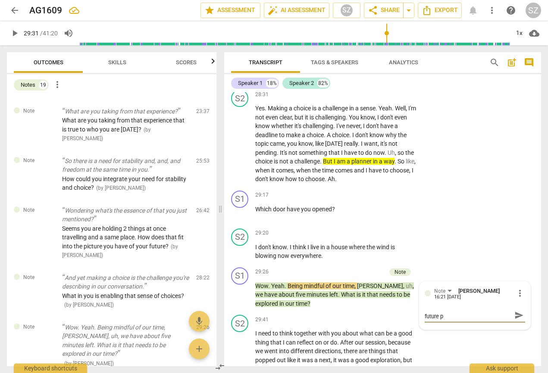
scroll to position [0, 0]
click at [514, 184] on span "send" at bounding box center [518, 318] width 9 height 9
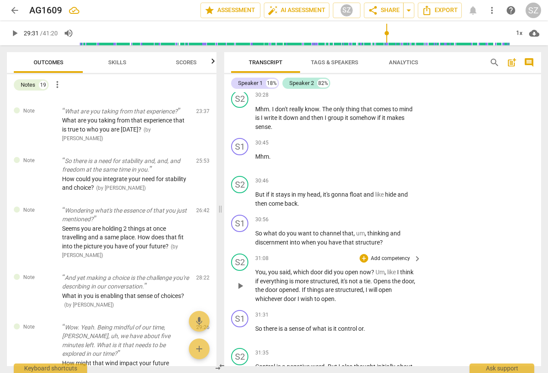
scroll to position [5221, 0]
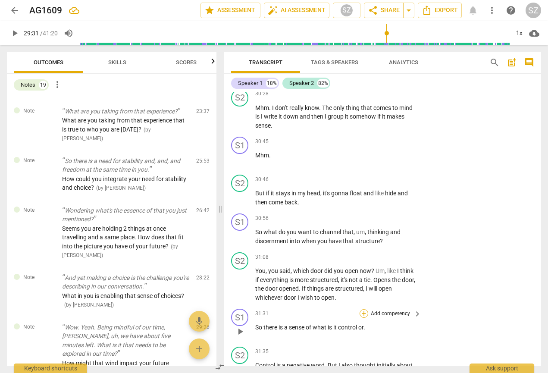
click at [361, 184] on div "+" at bounding box center [363, 313] width 9 height 9
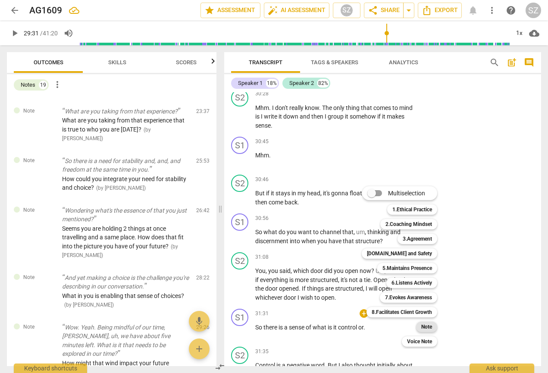
click at [425, 184] on b "Note" at bounding box center [426, 326] width 11 height 10
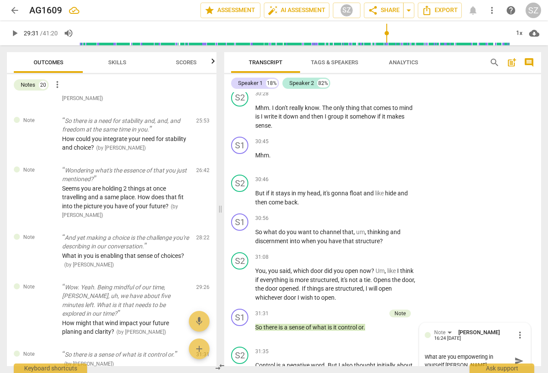
scroll to position [0, 0]
click at [514, 184] on span "send" at bounding box center [518, 360] width 9 height 9
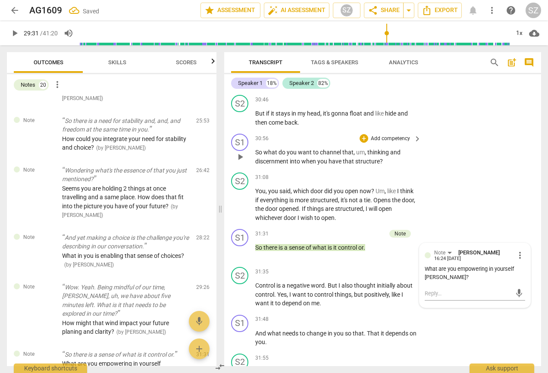
scroll to position [5301, 0]
